Goal: Information Seeking & Learning: Understand process/instructions

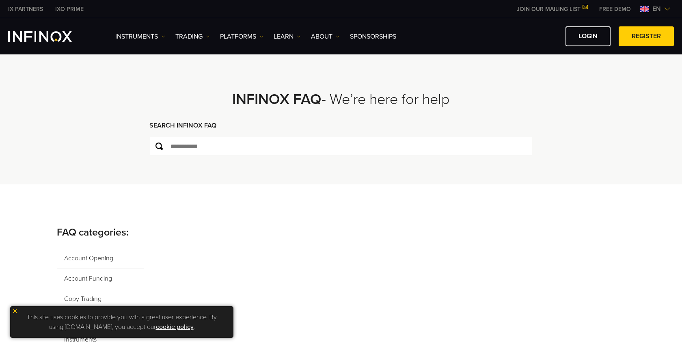
drag, startPoint x: 0, startPoint y: 0, endPoint x: 652, endPoint y: 11, distance: 652.6
click at [652, 11] on span "en" at bounding box center [656, 9] width 15 height 10
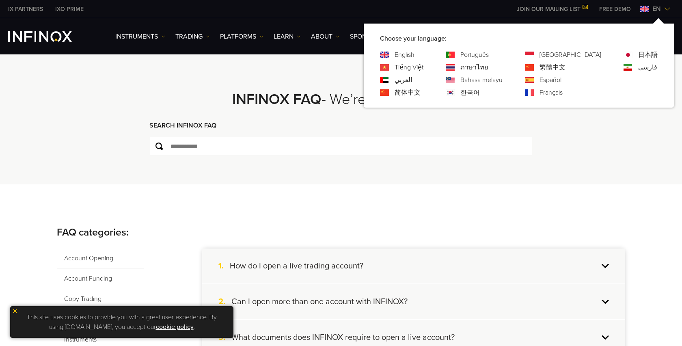
click at [565, 67] on link "繁體中文" at bounding box center [552, 67] width 26 height 10
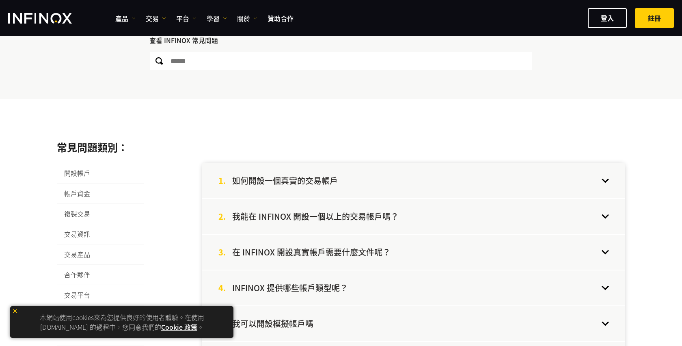
scroll to position [81, 0]
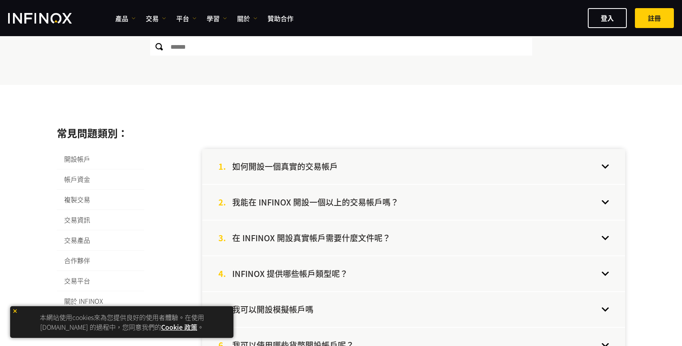
click at [604, 168] on div "1. 如何開設一個真實的交易帳戶" at bounding box center [413, 166] width 423 height 35
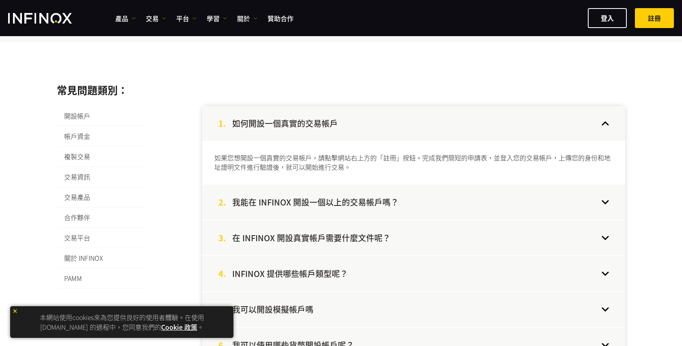
scroll to position [162, 0]
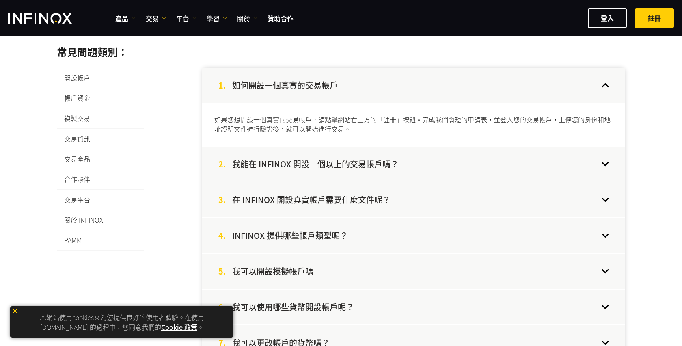
click at [605, 163] on div "2. 我能在 INFINOX 開設一個以上的交易帳戶嗎？" at bounding box center [413, 163] width 423 height 35
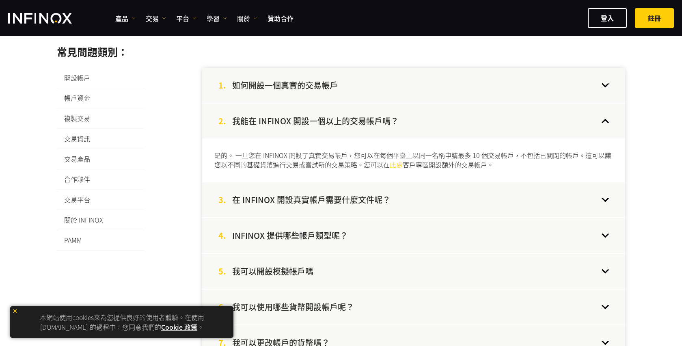
click at [601, 193] on div "3. 在 INFINOX 開設真實帳戶需要什麼文件呢？" at bounding box center [413, 199] width 423 height 35
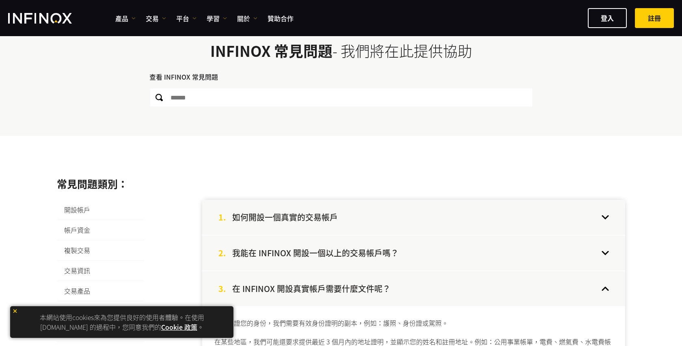
scroll to position [0, 0]
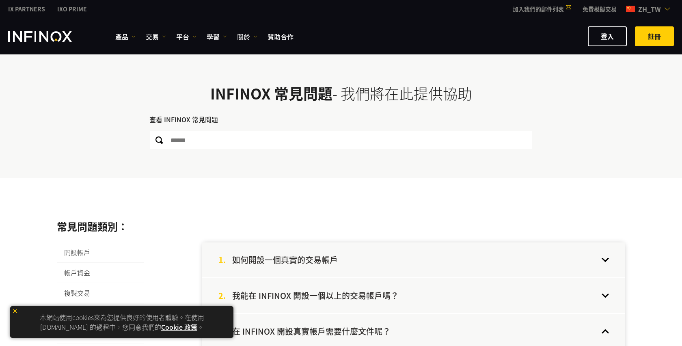
click at [662, 8] on span "zh_tw" at bounding box center [649, 9] width 29 height 10
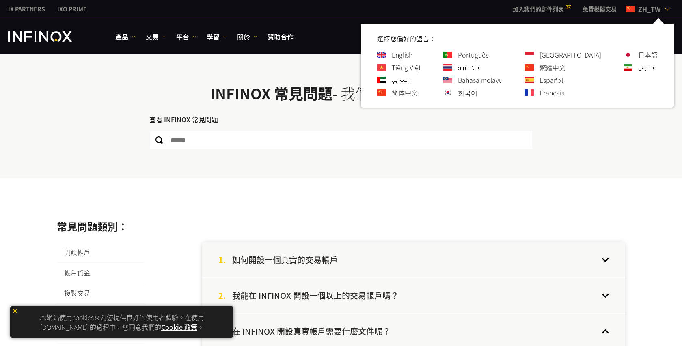
click at [418, 93] on link "简体中文" at bounding box center [405, 93] width 26 height 10
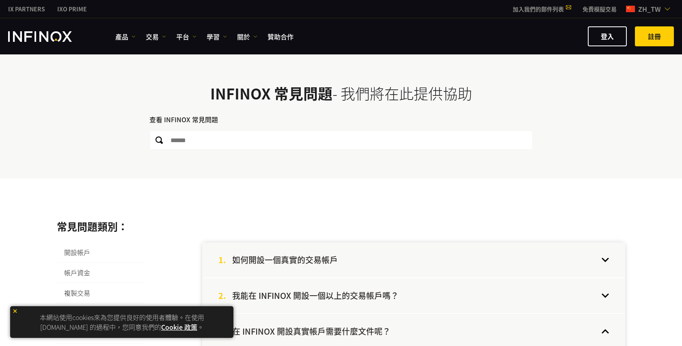
click at [658, 11] on span "zh_tw" at bounding box center [649, 9] width 29 height 10
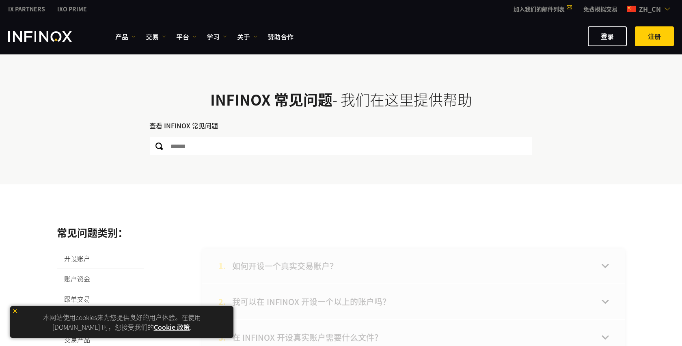
click at [651, 11] on span "zh_cn" at bounding box center [649, 9] width 28 height 10
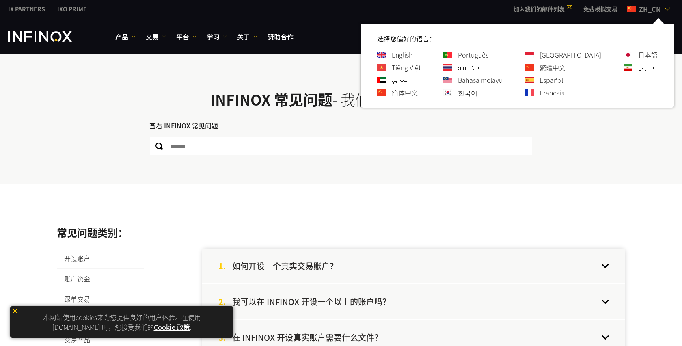
click at [412, 56] on link "English" at bounding box center [402, 55] width 21 height 10
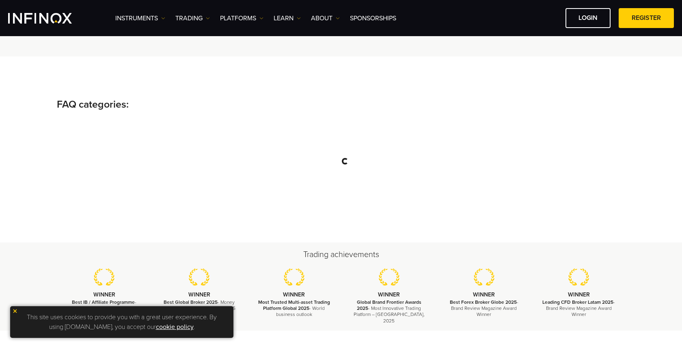
scroll to position [122, 0]
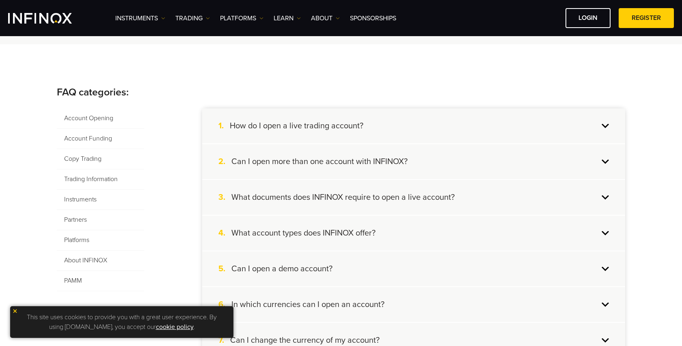
click at [443, 192] on h4 "What documents does INFINOX require to open a live account?" at bounding box center [342, 197] width 223 height 11
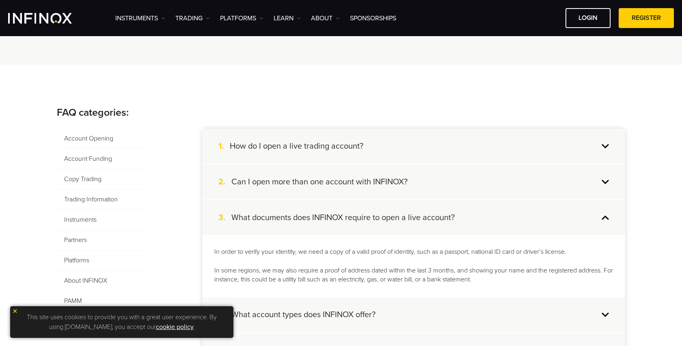
scroll to position [0, 0]
